Goal: Find specific page/section: Find specific page/section

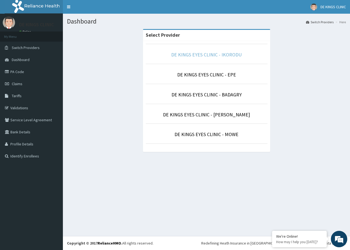
click at [210, 54] on link "DE KINGS EYES CLINIC - IKORODU" at bounding box center [206, 54] width 71 height 6
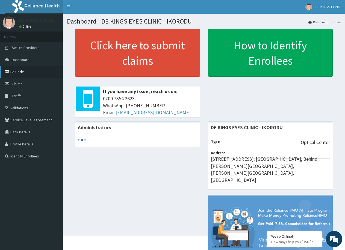
click at [21, 71] on link "PA Code" at bounding box center [31, 72] width 63 height 12
